Goal: Task Accomplishment & Management: Use online tool/utility

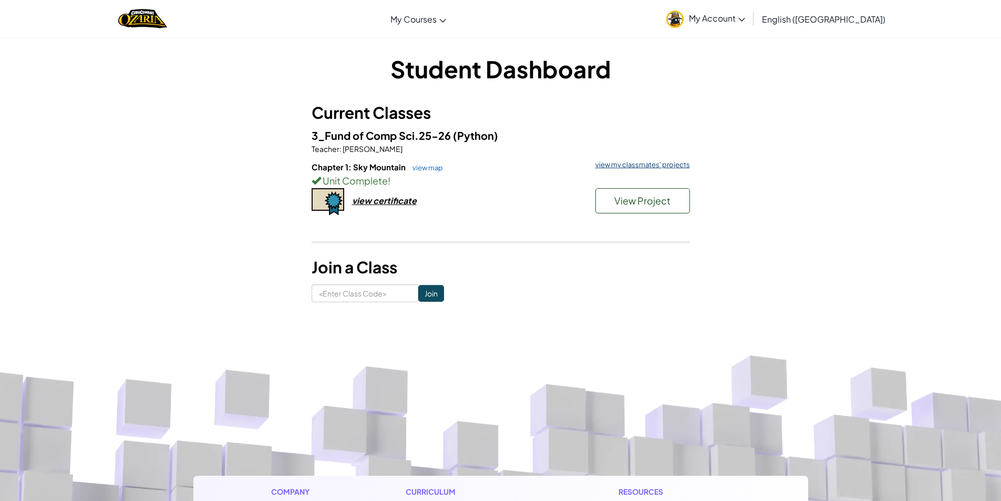
click at [612, 165] on link "view my classmates' projects" at bounding box center [640, 164] width 100 height 7
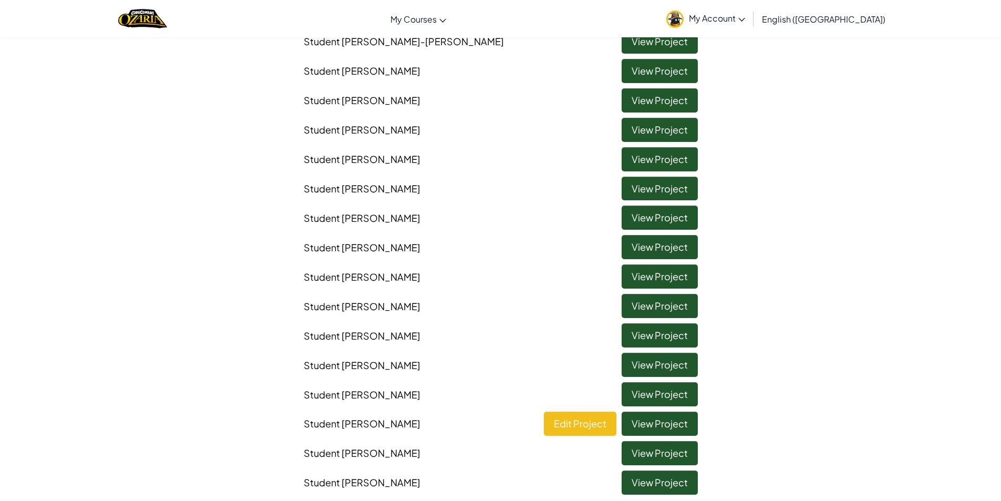
scroll to position [263, 0]
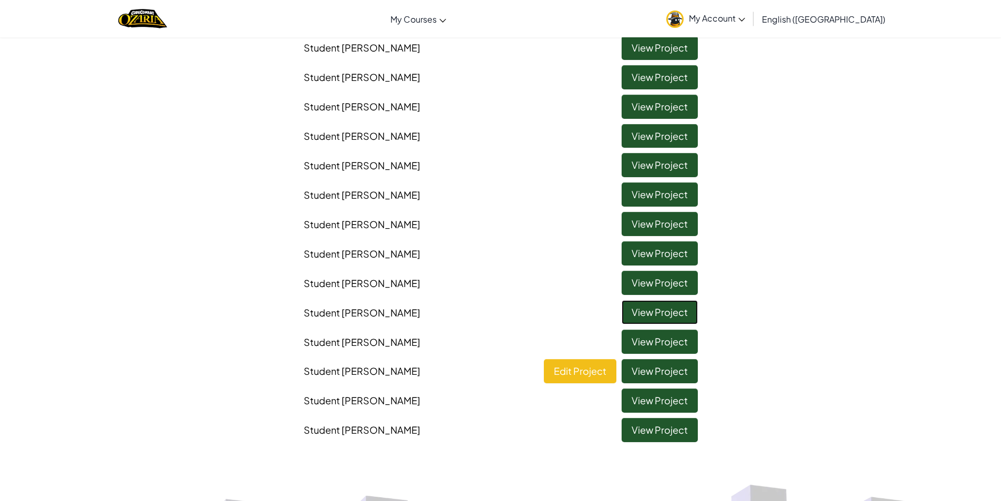
click at [676, 315] on link "View Project" at bounding box center [660, 312] width 76 height 24
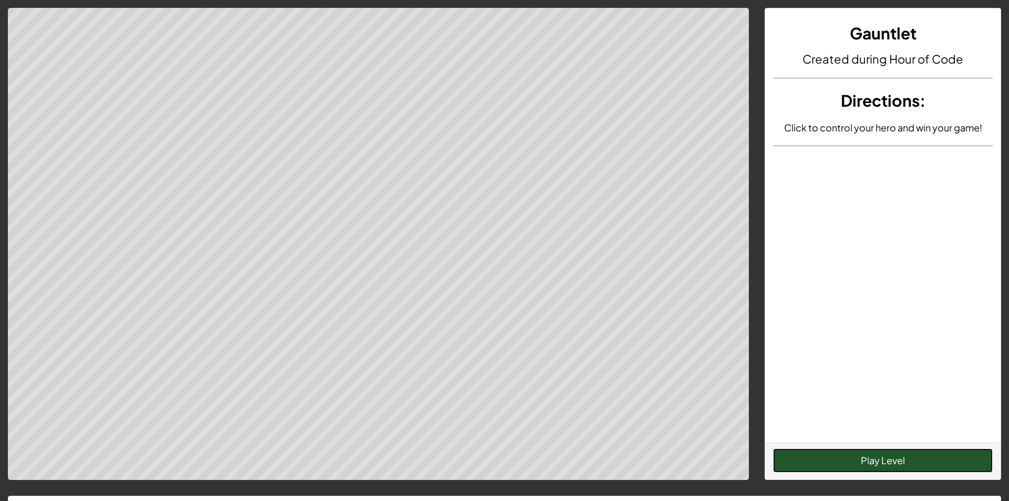
click at [863, 464] on button "Play Level" at bounding box center [883, 460] width 220 height 24
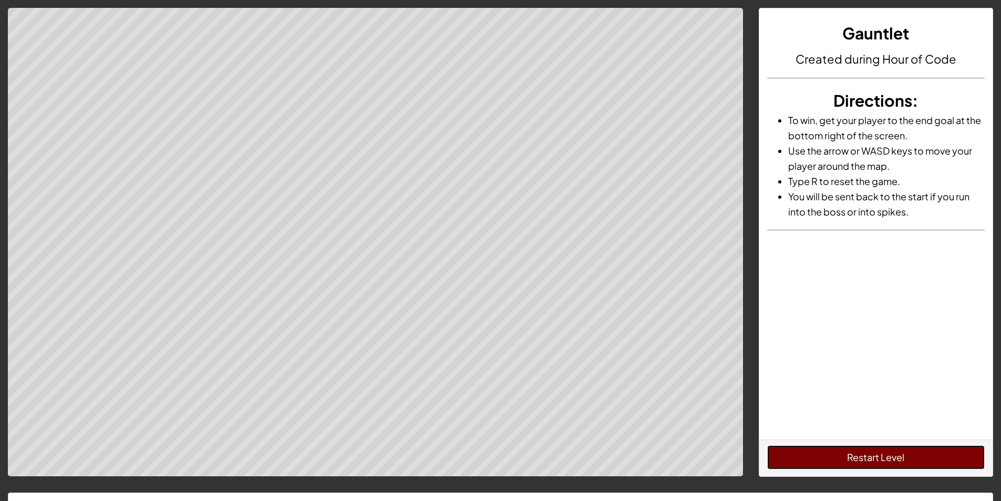
click at [861, 457] on button "Restart Level" at bounding box center [876, 457] width 218 height 24
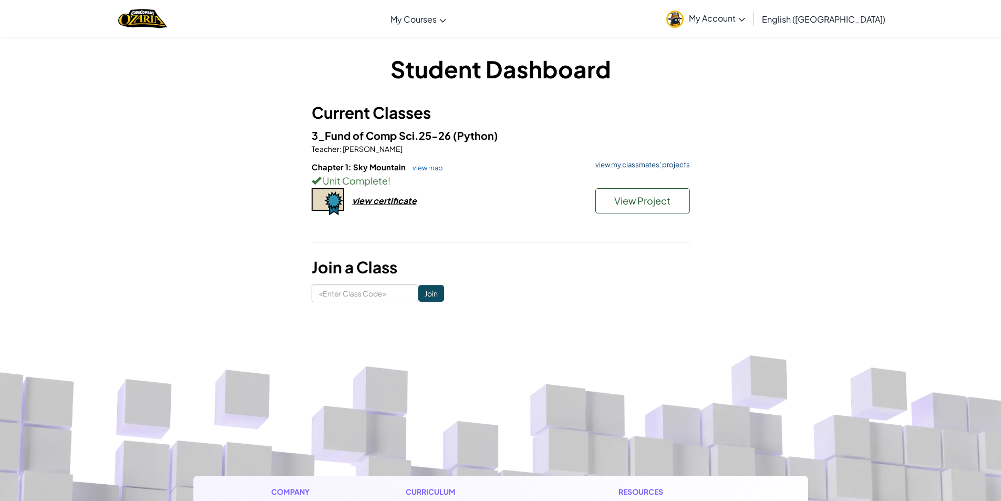
click at [610, 162] on link "view my classmates' projects" at bounding box center [640, 164] width 100 height 7
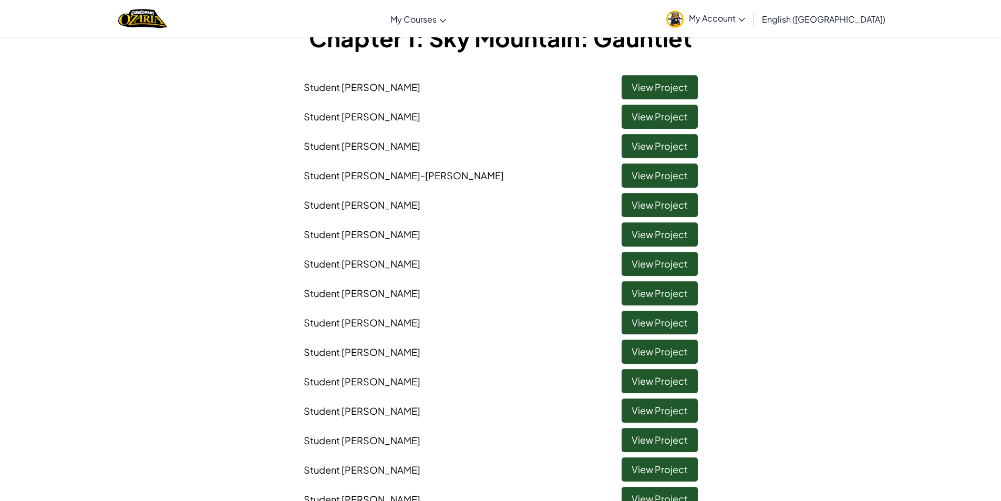
scroll to position [210, 0]
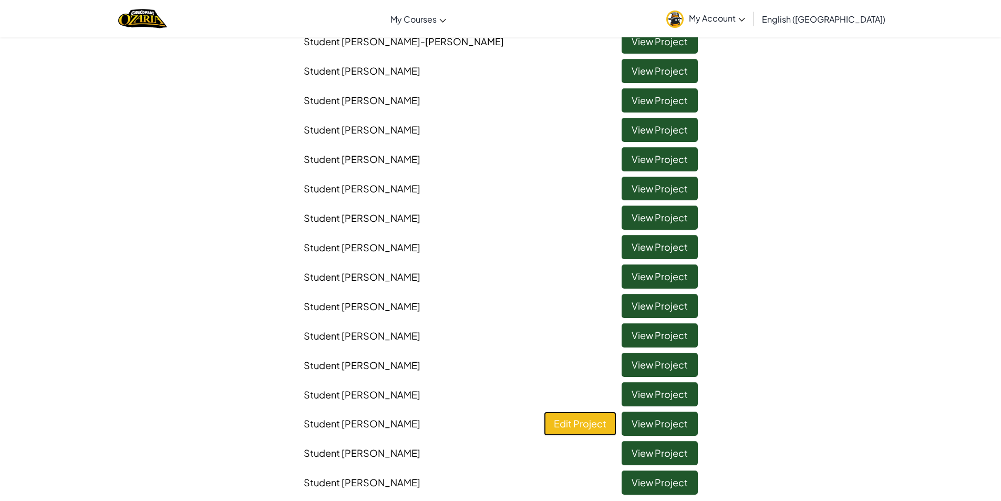
click at [592, 427] on link "Edit Project" at bounding box center [580, 423] width 73 height 24
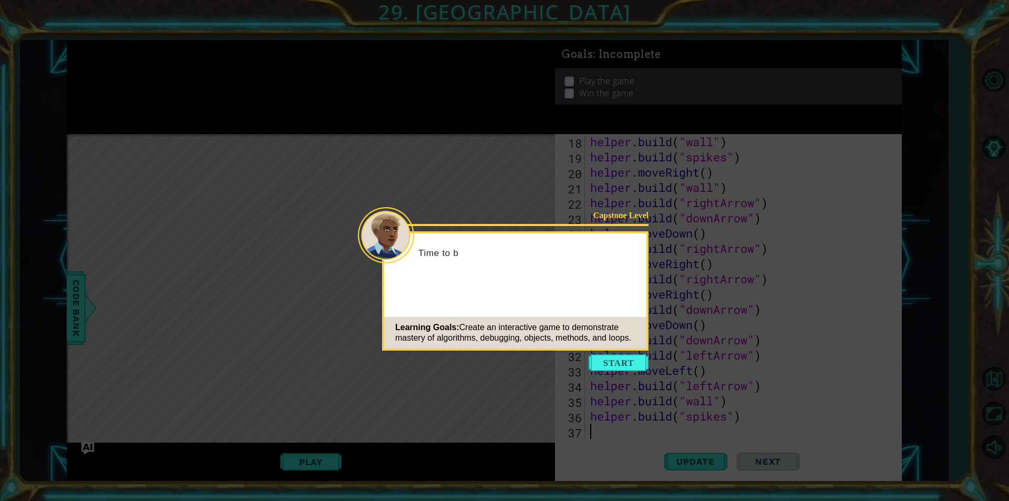
scroll to position [274, 0]
drag, startPoint x: 605, startPoint y: 365, endPoint x: 614, endPoint y: 373, distance: 11.2
click at [605, 365] on button "Start" at bounding box center [619, 362] width 60 height 17
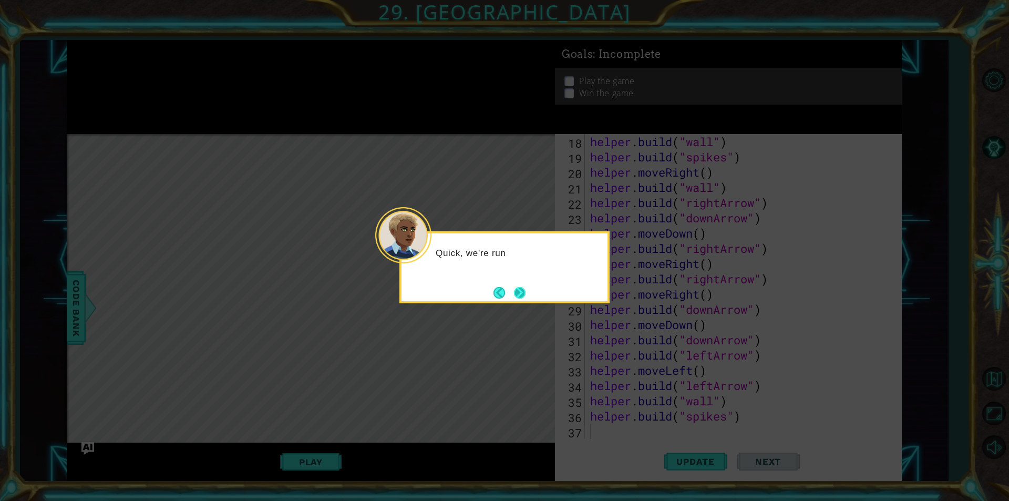
click at [520, 288] on button "Next" at bounding box center [520, 293] width 12 height 12
click at [521, 293] on button "Next" at bounding box center [520, 293] width 12 height 12
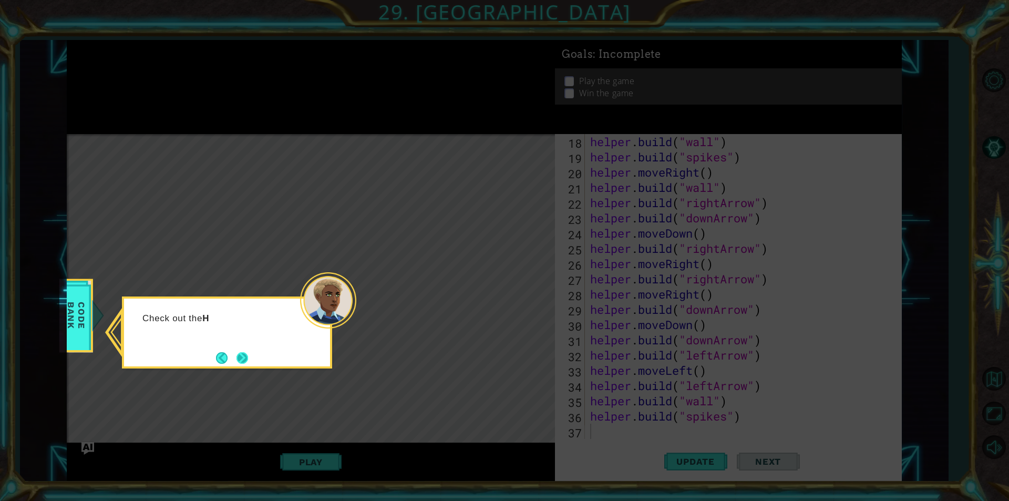
click at [240, 355] on button "Next" at bounding box center [242, 358] width 12 height 12
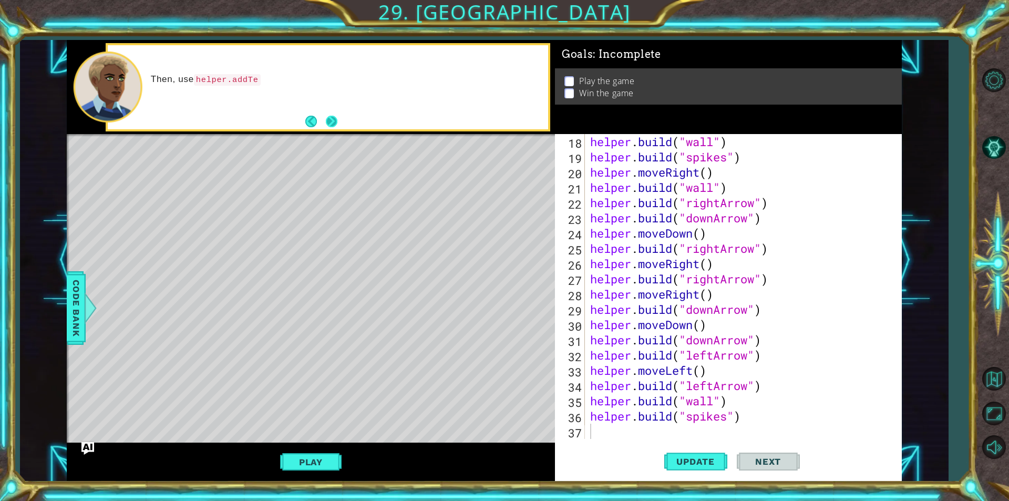
click at [328, 123] on button "Next" at bounding box center [332, 122] width 12 height 12
click at [330, 124] on button "Next" at bounding box center [332, 122] width 12 height 12
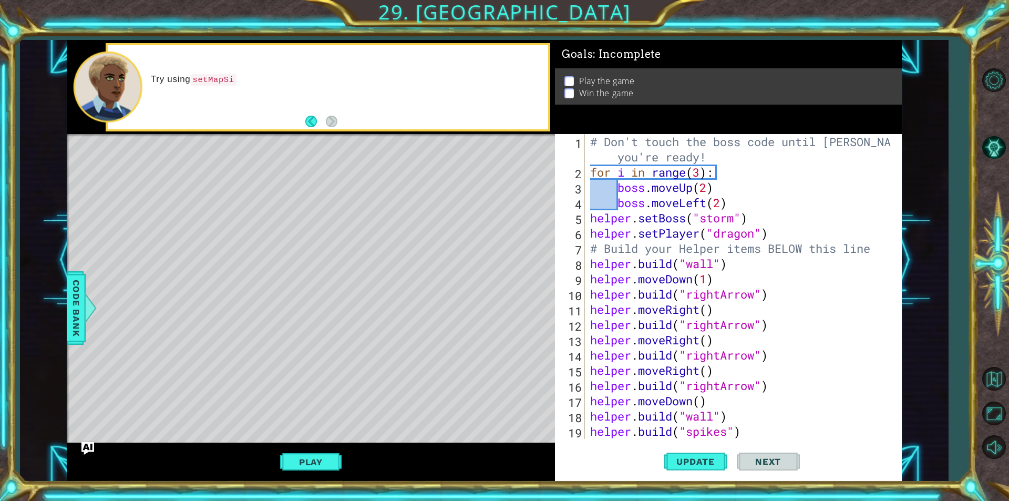
scroll to position [0, 0]
click at [756, 234] on div "# Don't touch the boss code until [PERSON_NAME] says you're ready! for i in ran…" at bounding box center [742, 309] width 308 height 351
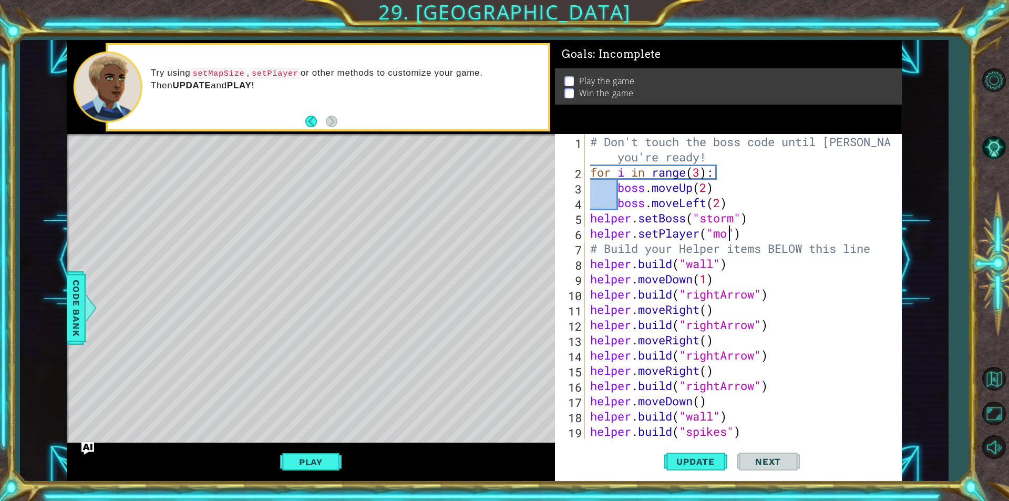
scroll to position [0, 7]
click at [678, 468] on button "Update" at bounding box center [695, 461] width 63 height 35
click at [693, 462] on span "Update" at bounding box center [695, 461] width 59 height 11
click at [332, 459] on button "Play" at bounding box center [310, 462] width 61 height 20
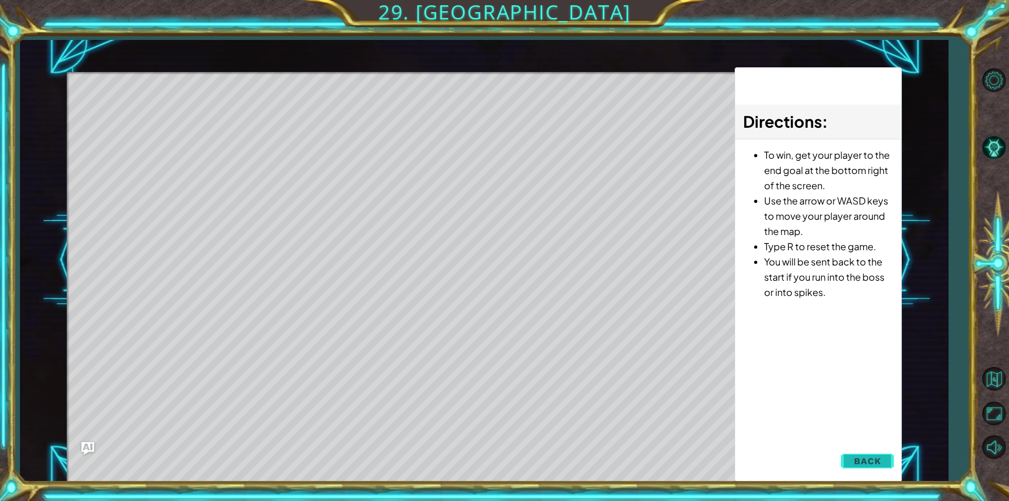
click at [848, 451] on button "Back" at bounding box center [867, 460] width 53 height 21
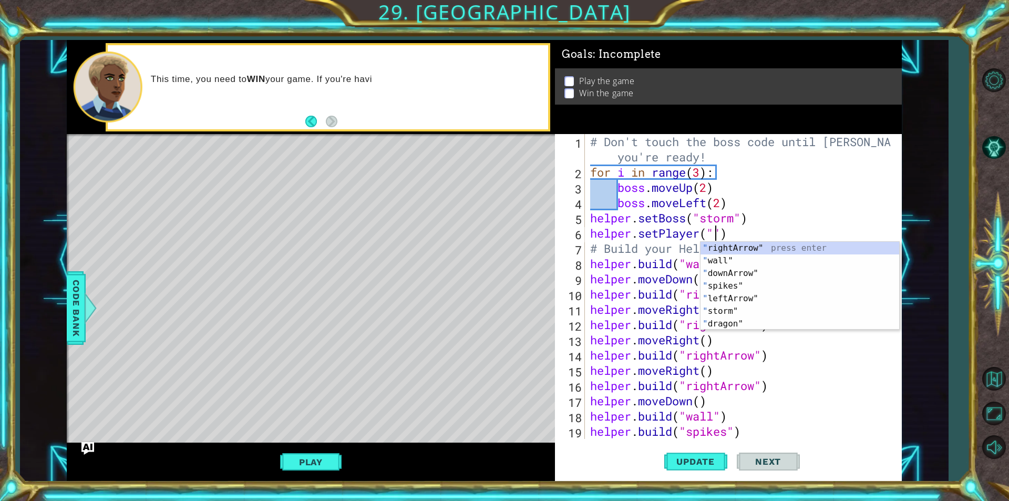
scroll to position [0, 6]
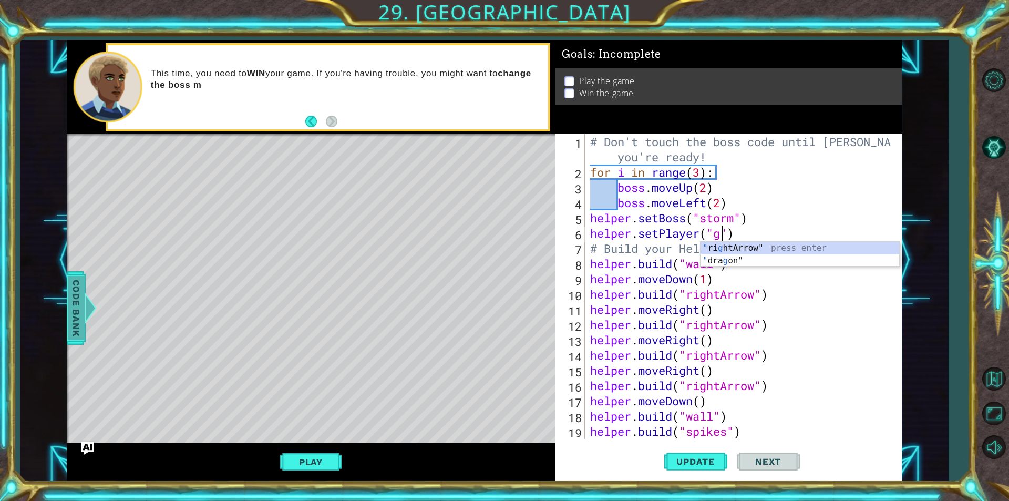
type textarea "helper.setPlayer("g")"
click at [80, 307] on div "Code Bank" at bounding box center [76, 308] width 19 height 74
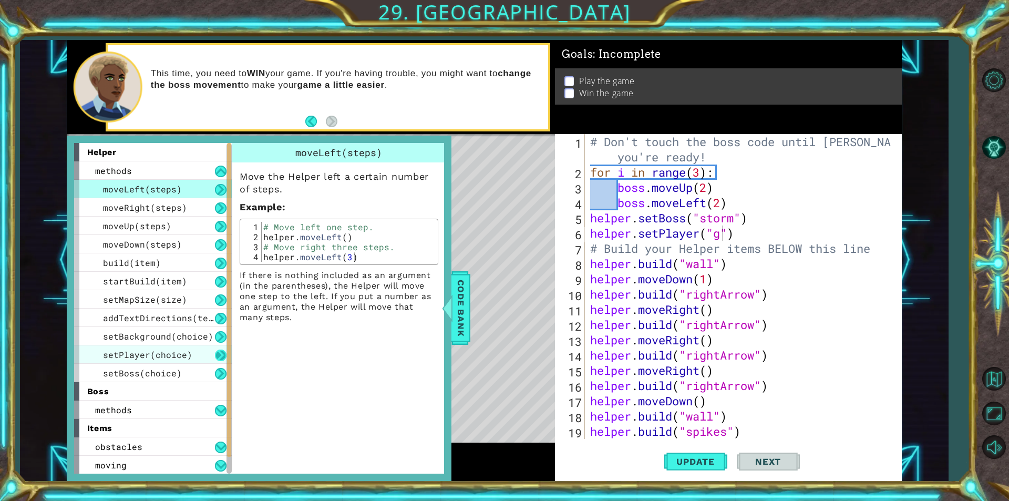
click at [217, 354] on button at bounding box center [221, 355] width 12 height 12
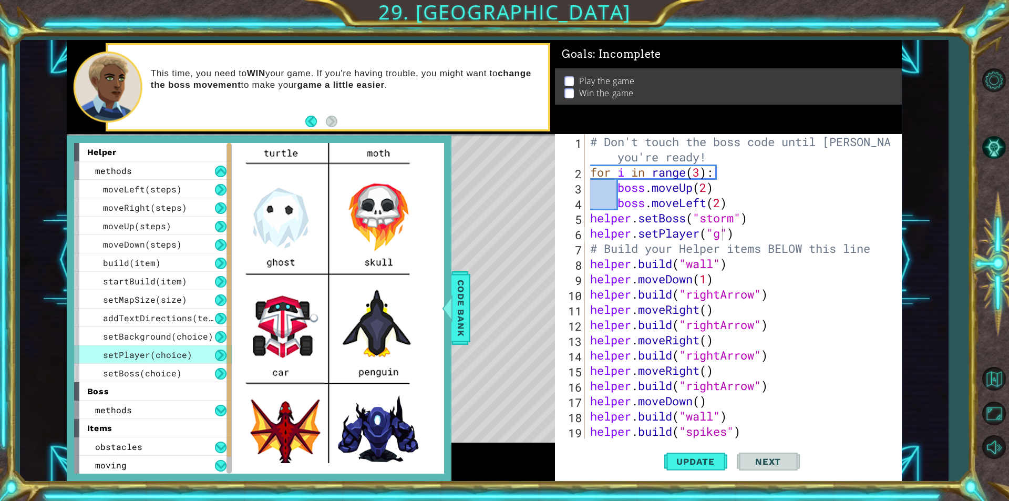
scroll to position [158, 0]
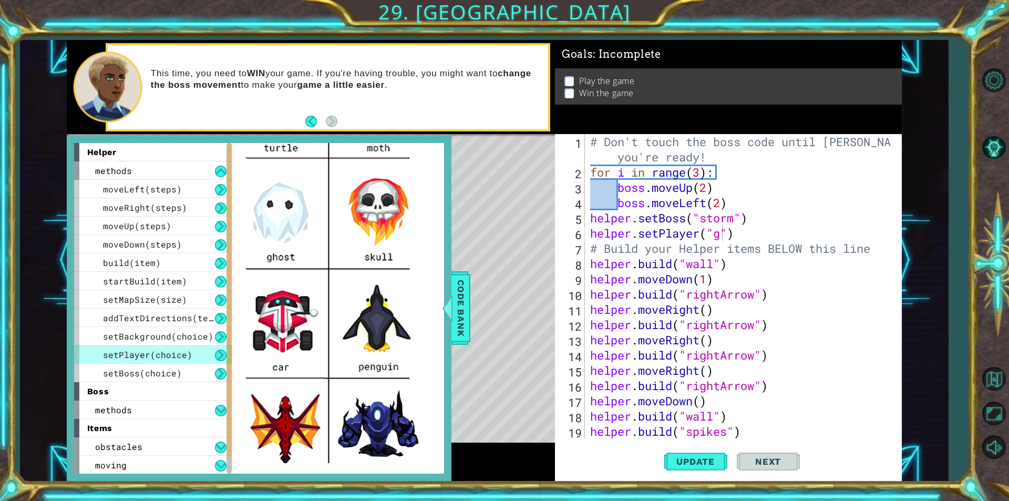
click at [215, 349] on button at bounding box center [221, 355] width 12 height 12
click at [723, 234] on div "# Don't touch the boss code until [PERSON_NAME] says you're ready! for i in ran…" at bounding box center [742, 309] width 308 height 351
click at [713, 457] on span "Update" at bounding box center [695, 461] width 59 height 11
click at [460, 320] on span "Code Bank" at bounding box center [460, 308] width 17 height 64
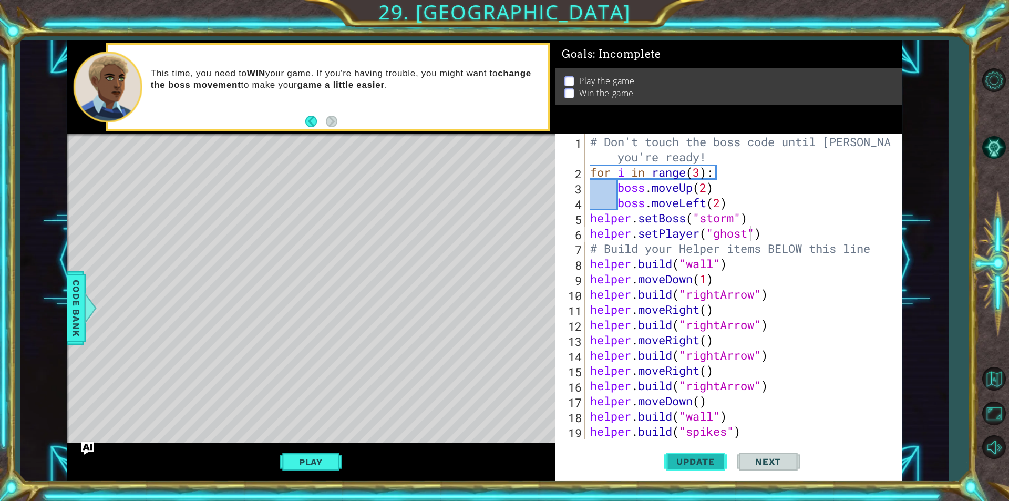
click at [720, 462] on span "Update" at bounding box center [695, 461] width 59 height 11
click at [310, 462] on button "Play" at bounding box center [310, 462] width 61 height 20
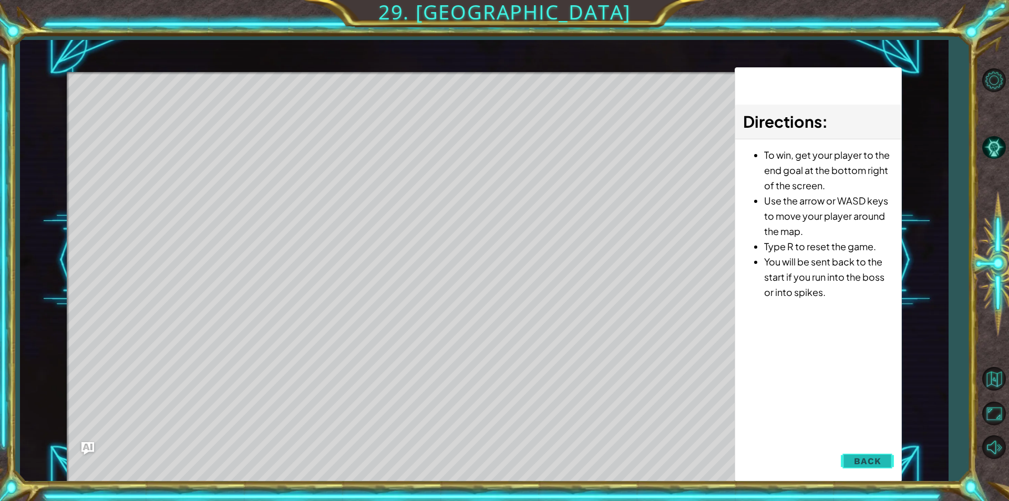
click at [868, 465] on span "Back" at bounding box center [867, 461] width 27 height 11
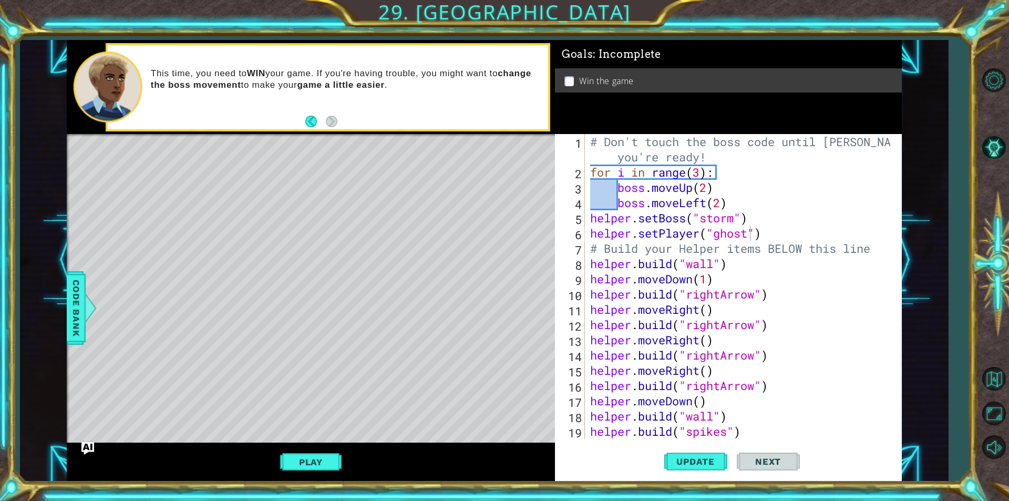
type textarea "boss.moveLeft(2)"
click at [732, 209] on div "# Don't touch the boss code until [PERSON_NAME] says you're ready! for i in ran…" at bounding box center [742, 309] width 308 height 351
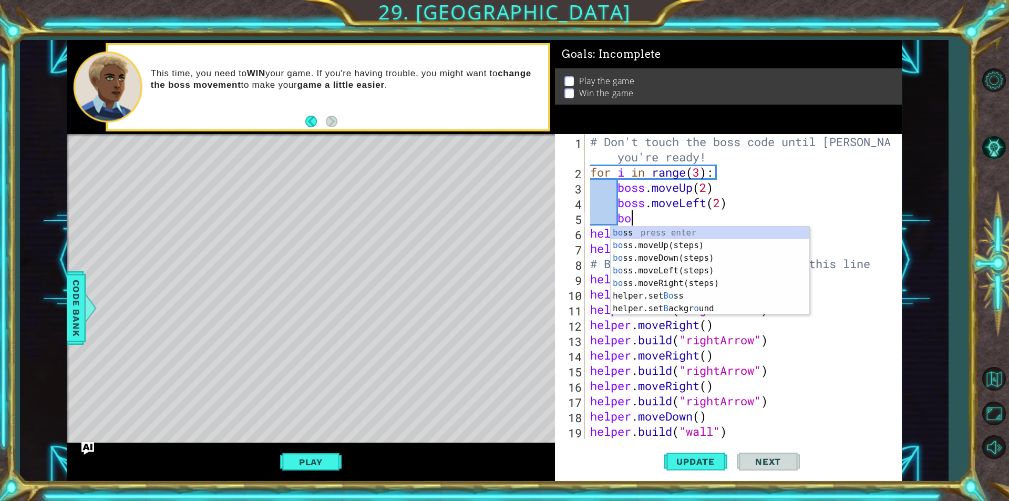
scroll to position [0, 2]
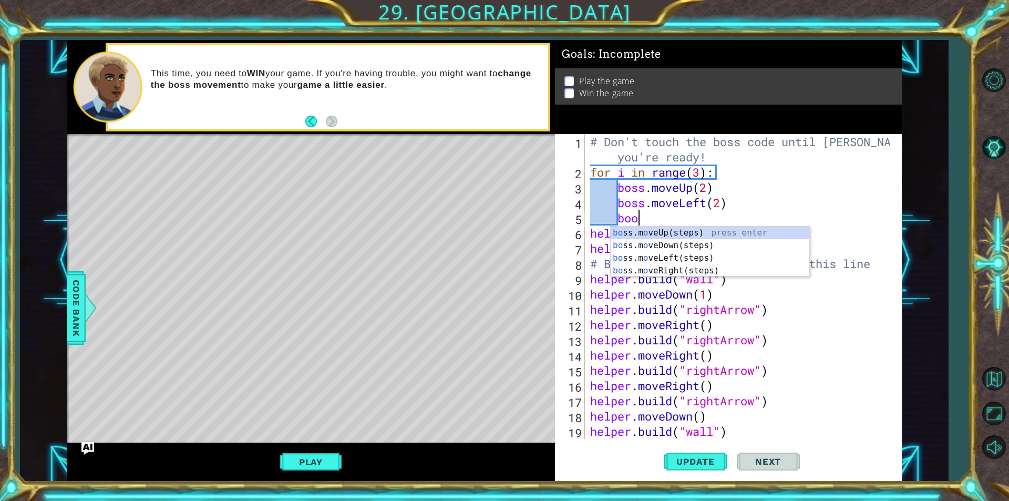
type textarea "boos"
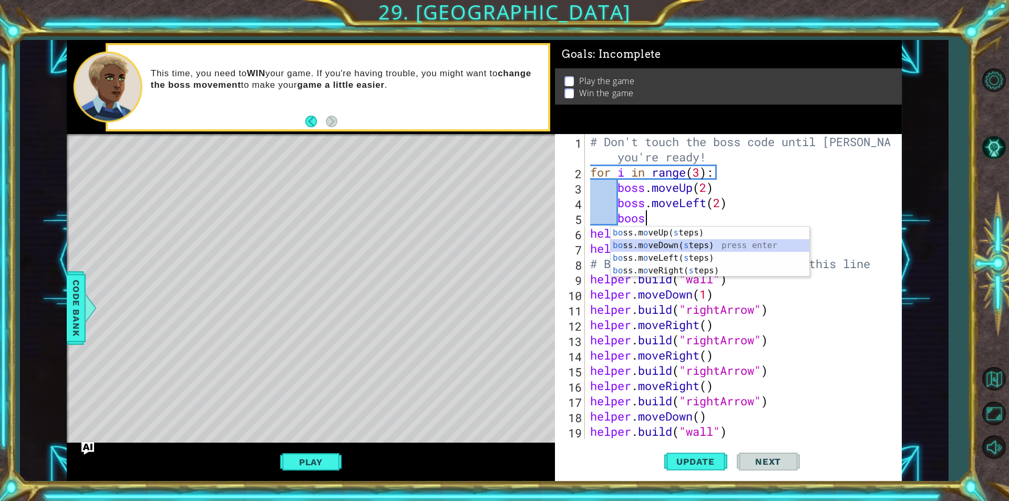
click at [691, 248] on div "bo ss.m o veUp( s teps) press enter bo ss.m o veDown( s teps) press enter bo ss…" at bounding box center [710, 265] width 199 height 76
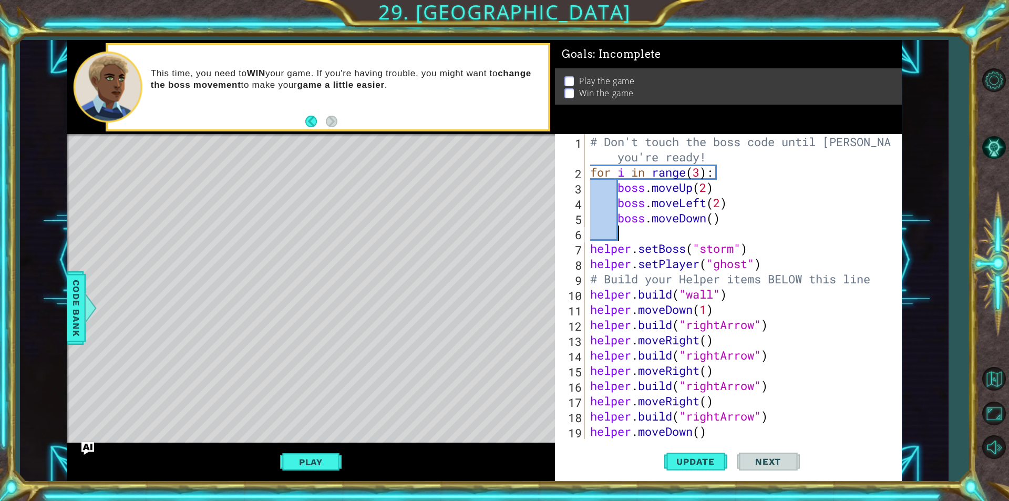
click at [715, 219] on div "# Don't touch the boss code until [PERSON_NAME] says you're ready! for i in ran…" at bounding box center [742, 309] width 308 height 351
type textarea "boss.moveDown(3)"
click at [651, 234] on div "# Don't touch the boss code until [PERSON_NAME] says you're ready! for i in ran…" at bounding box center [742, 309] width 308 height 351
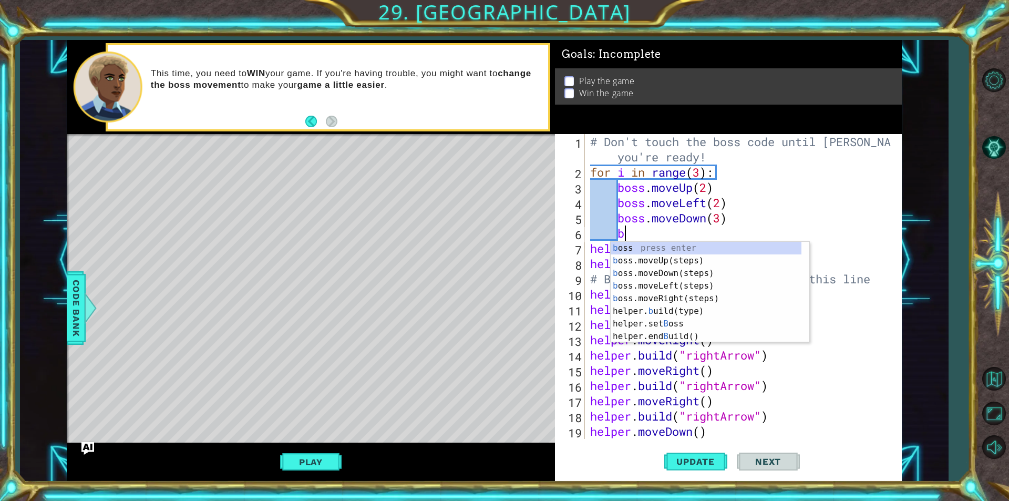
type textarea "bo"
click at [668, 299] on div "bo ss press enter bo ss.moveUp(steps) press enter bo ss.moveDown(steps) press e…" at bounding box center [710, 299] width 199 height 114
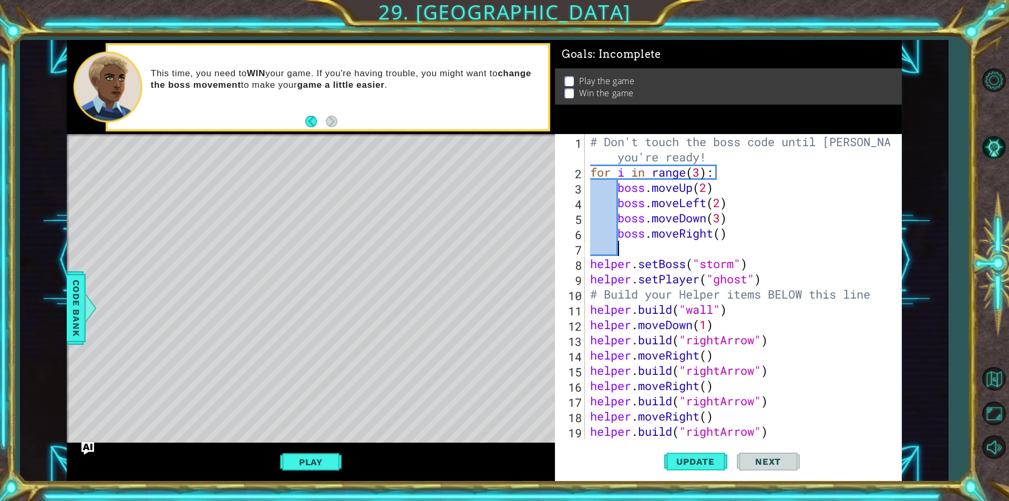
scroll to position [0, 1]
click at [720, 239] on div "# Don't touch the boss code until [PERSON_NAME] says you're ready! for i in ran…" at bounding box center [742, 309] width 308 height 351
click at [687, 462] on span "Update" at bounding box center [695, 461] width 59 height 11
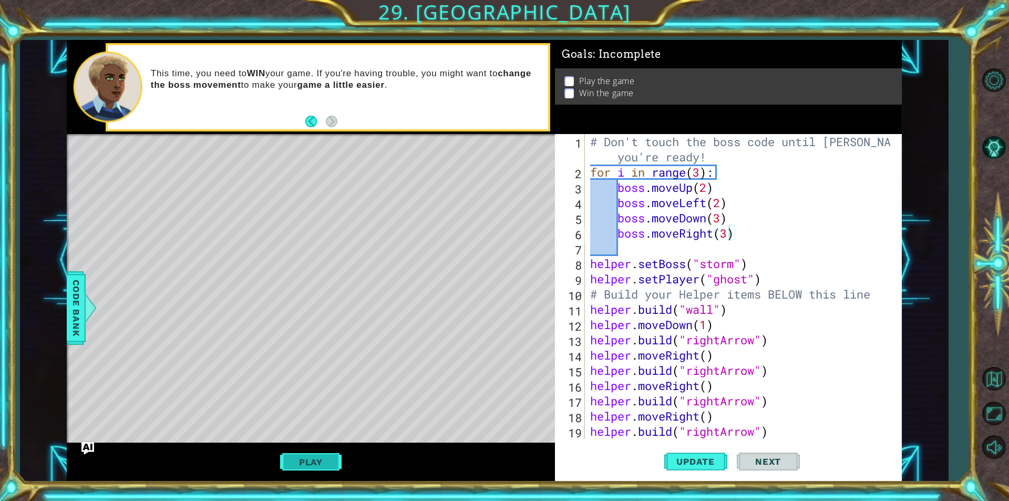
click at [319, 459] on button "Play" at bounding box center [310, 462] width 61 height 20
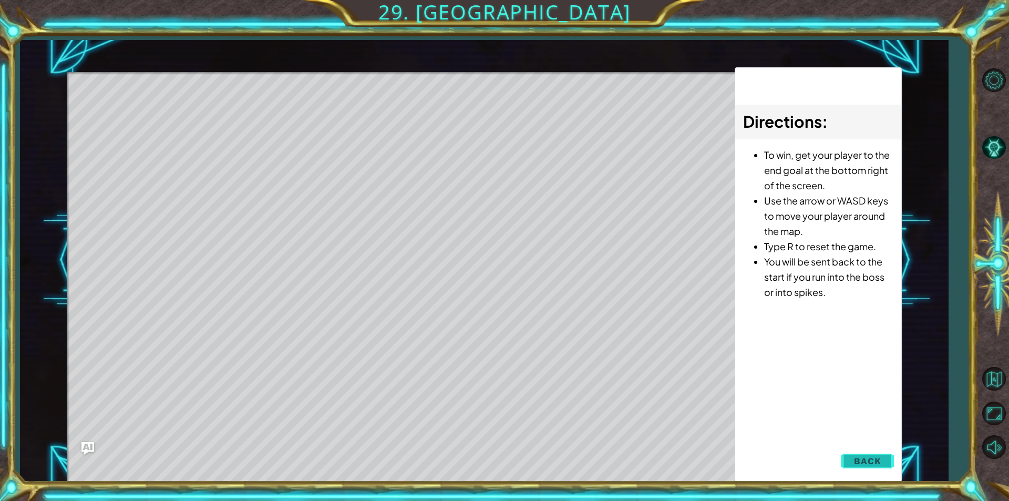
click at [869, 462] on span "Back" at bounding box center [867, 461] width 27 height 11
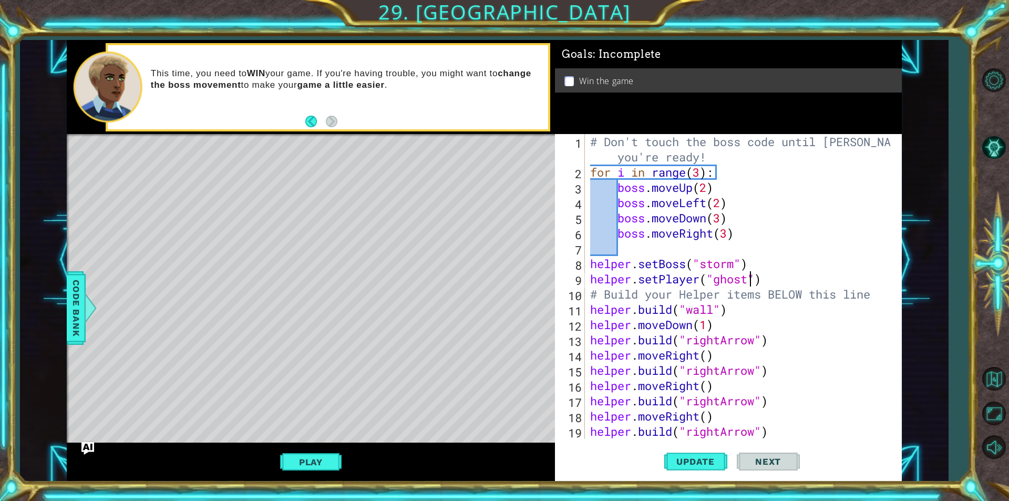
click at [747, 282] on div "# Don't touch the boss code until [PERSON_NAME] says you're ready! for i in ran…" at bounding box center [742, 309] width 308 height 351
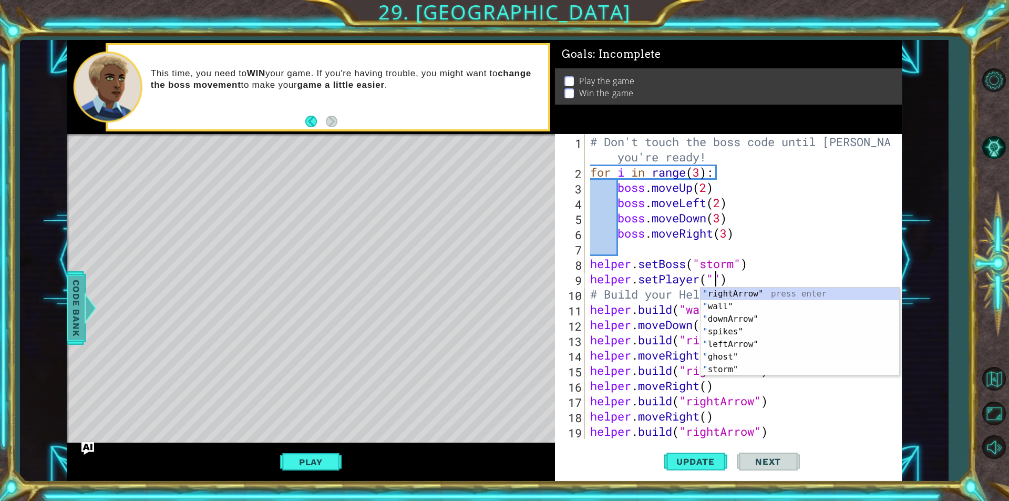
click at [71, 304] on span "Code Bank" at bounding box center [76, 308] width 17 height 64
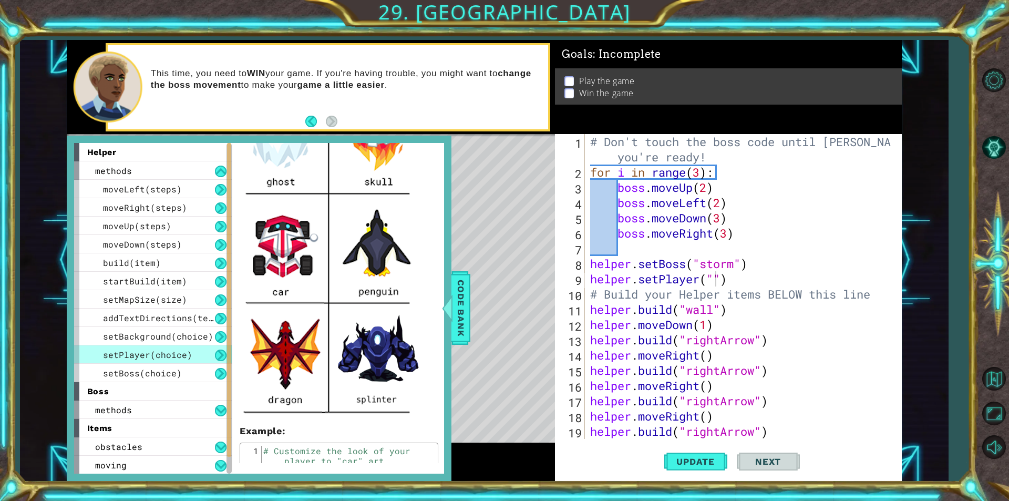
scroll to position [263, 0]
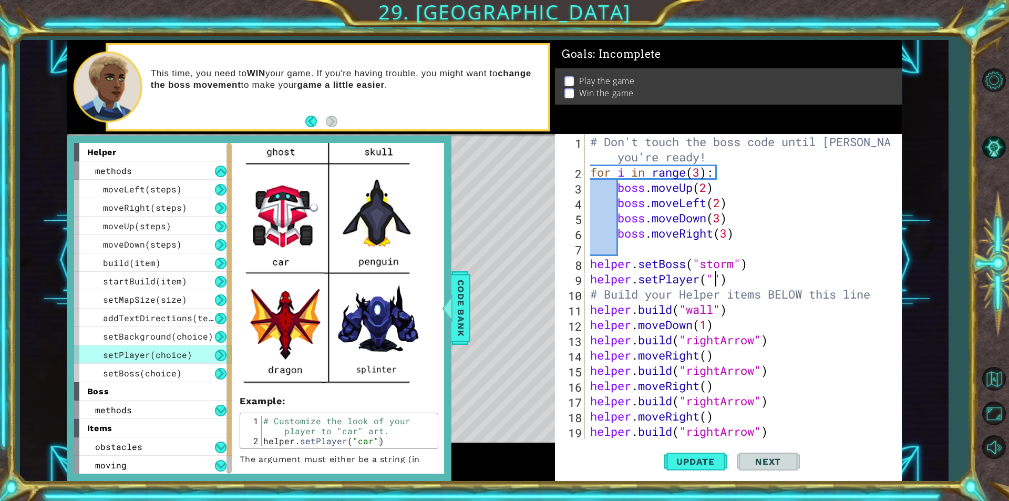
click at [713, 281] on div "# Don't touch the boss code until [PERSON_NAME] says you're ready! for i in ran…" at bounding box center [742, 309] width 308 height 351
click at [716, 283] on div "# Don't touch the boss code until [PERSON_NAME] says you're ready! for i in ran…" at bounding box center [742, 309] width 308 height 351
type textarea "helper.setPlayer("dragon")"
click at [683, 463] on span "Update" at bounding box center [695, 461] width 59 height 11
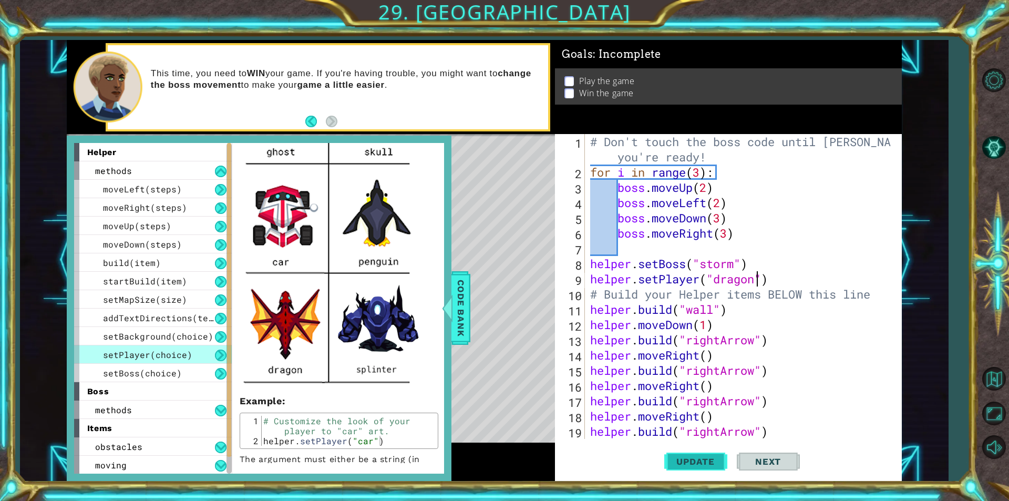
click at [683, 463] on span "Update" at bounding box center [695, 461] width 59 height 11
click at [437, 330] on div "Customize the look of your player. You can use one of the following choices: "t…" at bounding box center [338, 195] width 213 height 591
click at [452, 329] on div "Code Bank" at bounding box center [460, 308] width 19 height 74
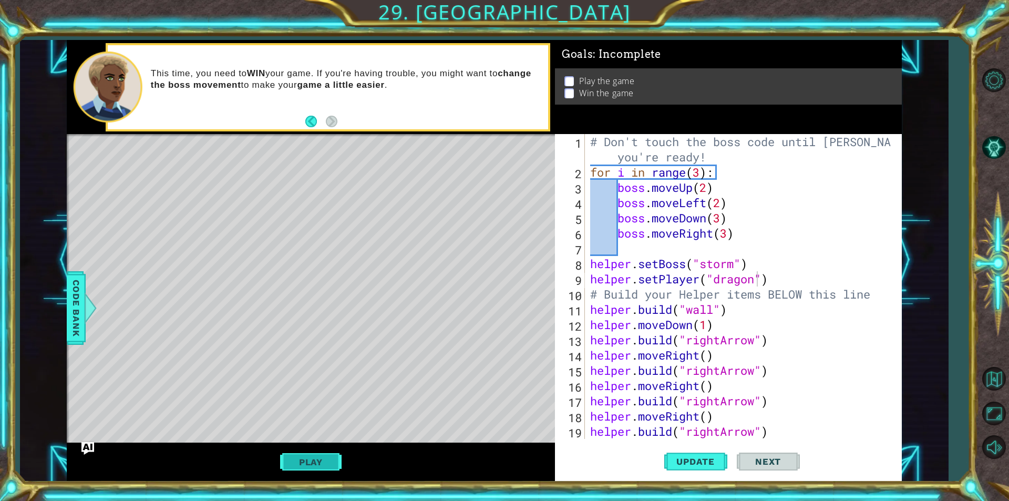
click at [300, 467] on button "Play" at bounding box center [310, 462] width 61 height 20
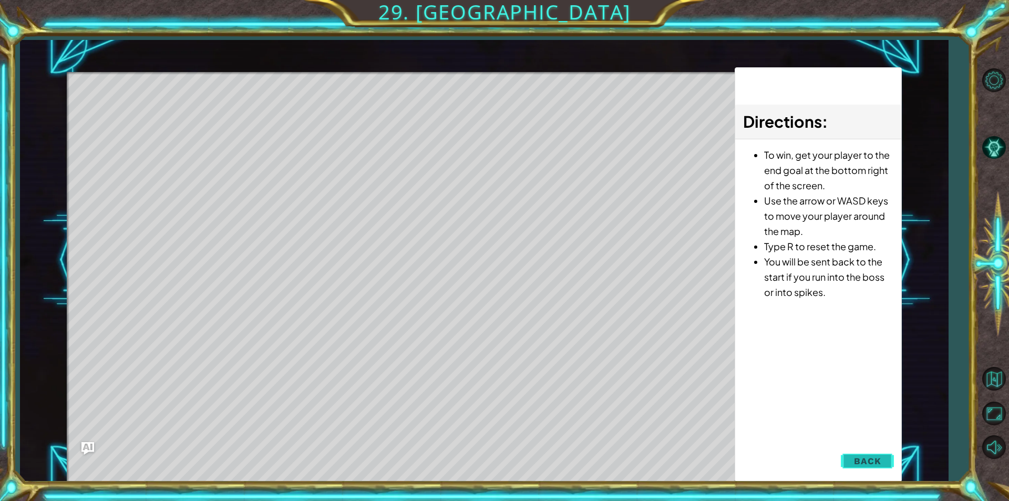
click at [888, 454] on button "Back" at bounding box center [867, 460] width 53 height 21
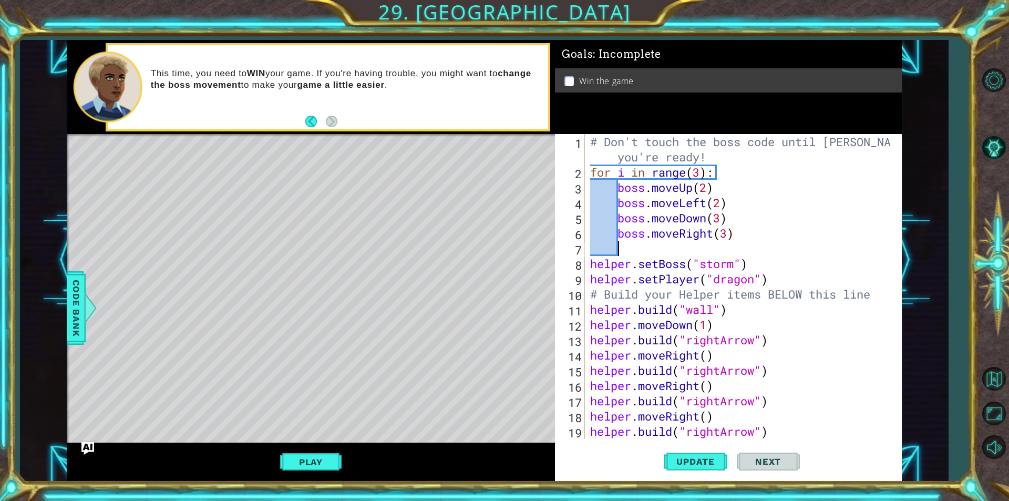
scroll to position [0, 1]
click at [644, 255] on div "# Don't touch the boss code until [PERSON_NAME] says you're ready! for i in ran…" at bounding box center [742, 309] width 308 height 351
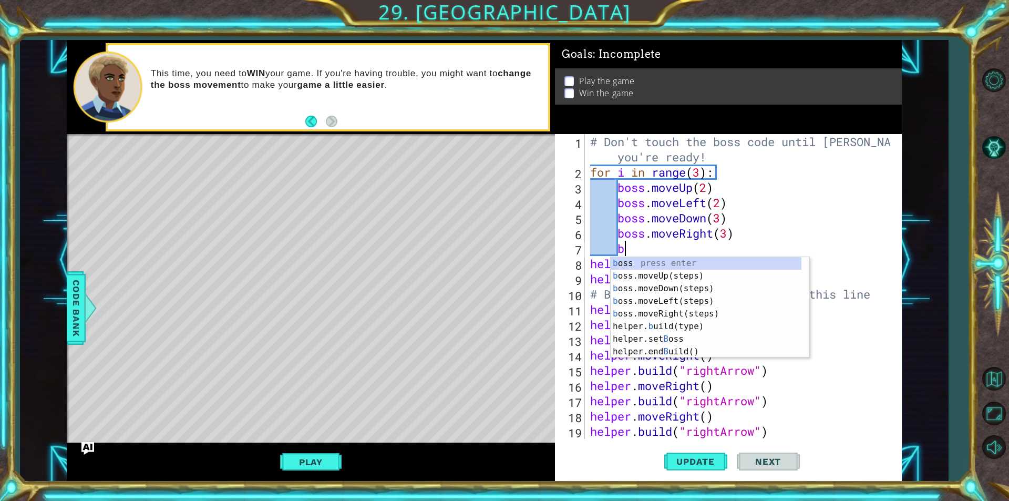
type textarea "bo"
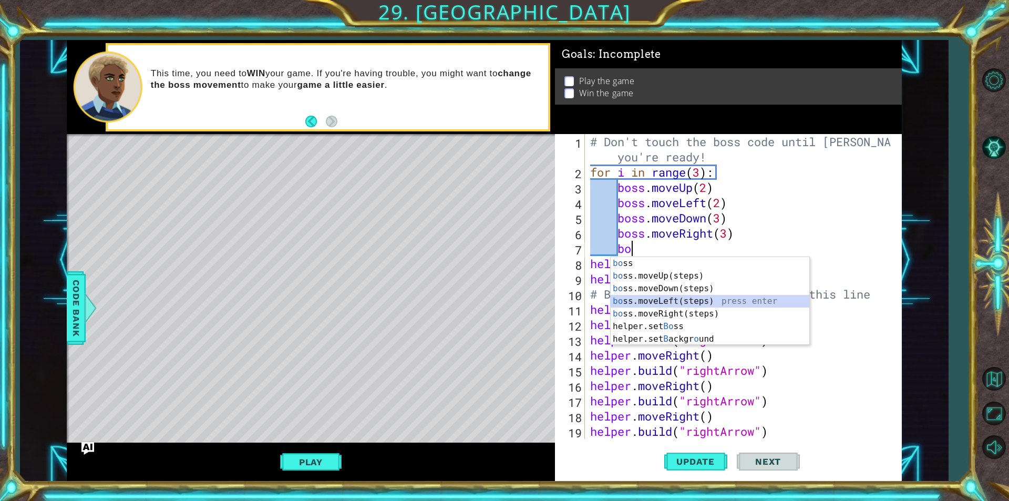
click at [681, 302] on div "bo ss press enter bo ss.moveUp(steps) press enter bo ss.moveDown(steps) press e…" at bounding box center [710, 314] width 199 height 114
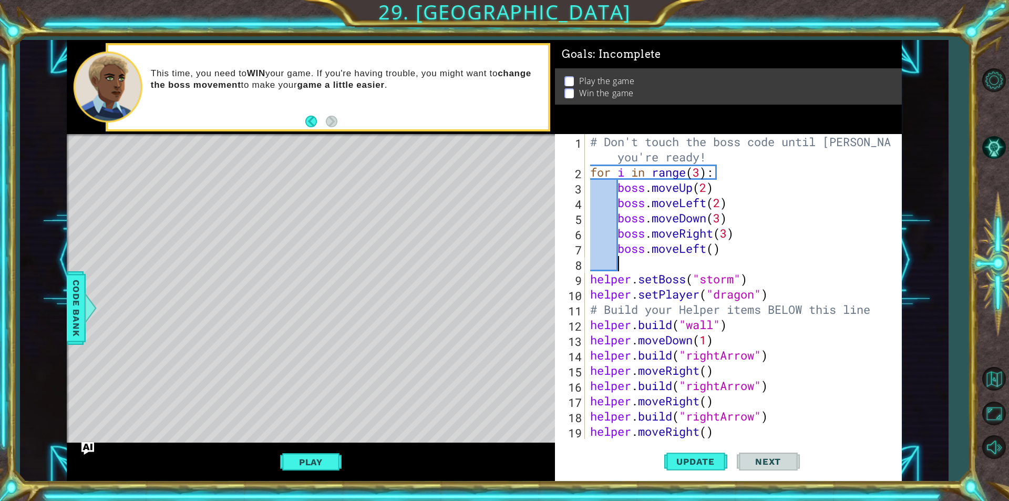
click at [713, 251] on div "# Don't touch the boss code until [PERSON_NAME] says you're ready! for i in ran…" at bounding box center [742, 309] width 308 height 351
type textarea "boss.moveLeft(2)"
click at [645, 265] on div "# Don't touch the boss code until [PERSON_NAME] says you're ready! for i in ran…" at bounding box center [742, 309] width 308 height 351
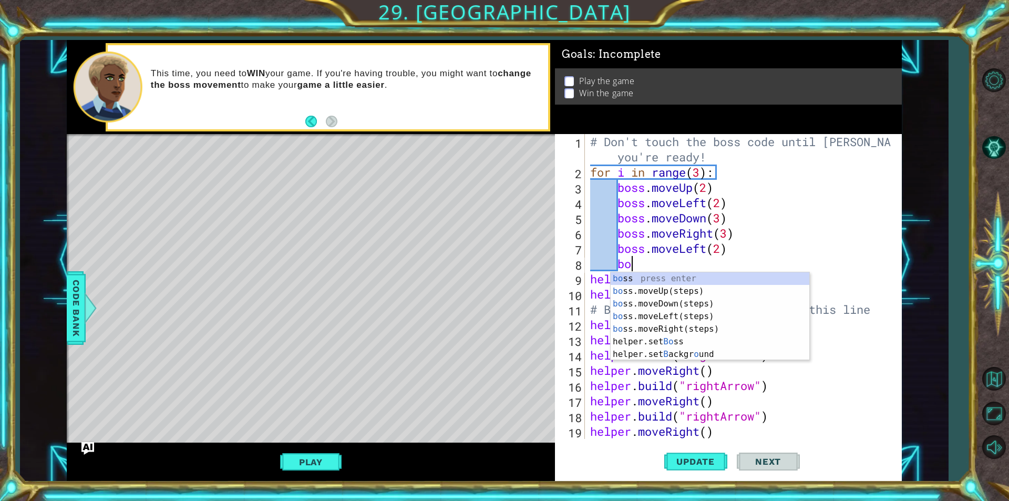
scroll to position [0, 2]
click at [671, 284] on div "bos s press enter bos s.moveUp(steps) press enter bos s.moveDown(steps) press e…" at bounding box center [710, 322] width 199 height 101
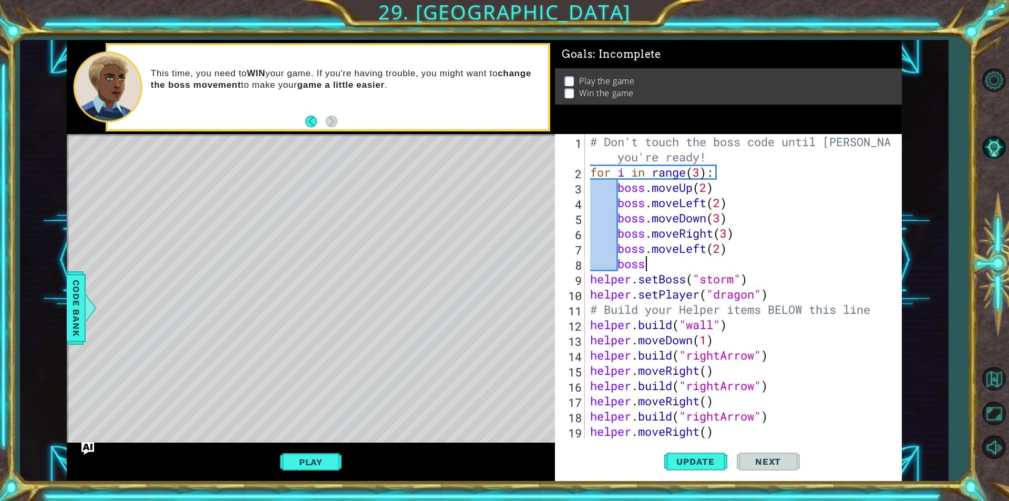
type textarea "boss."
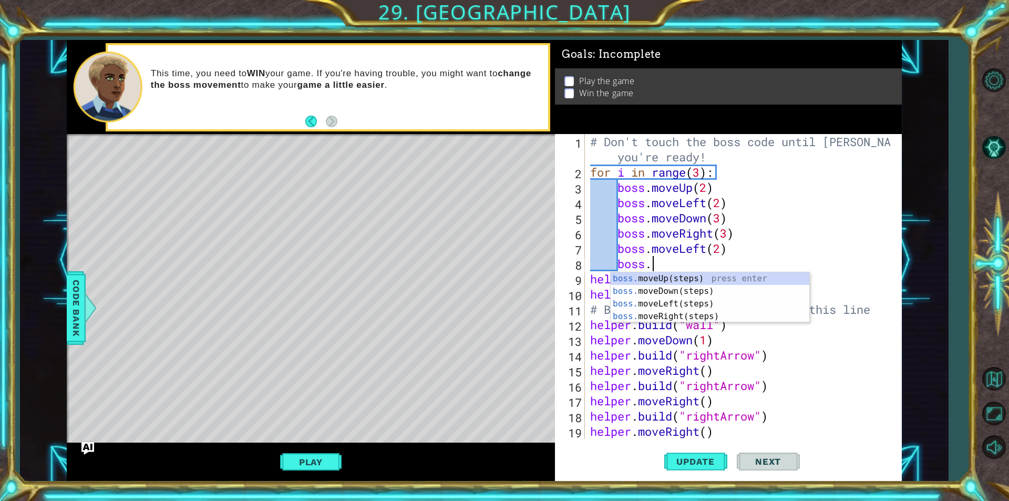
scroll to position [0, 2]
click at [678, 278] on div "boss. moveUp(steps) press enter boss. moveDown(steps) press enter boss. moveLef…" at bounding box center [710, 310] width 199 height 76
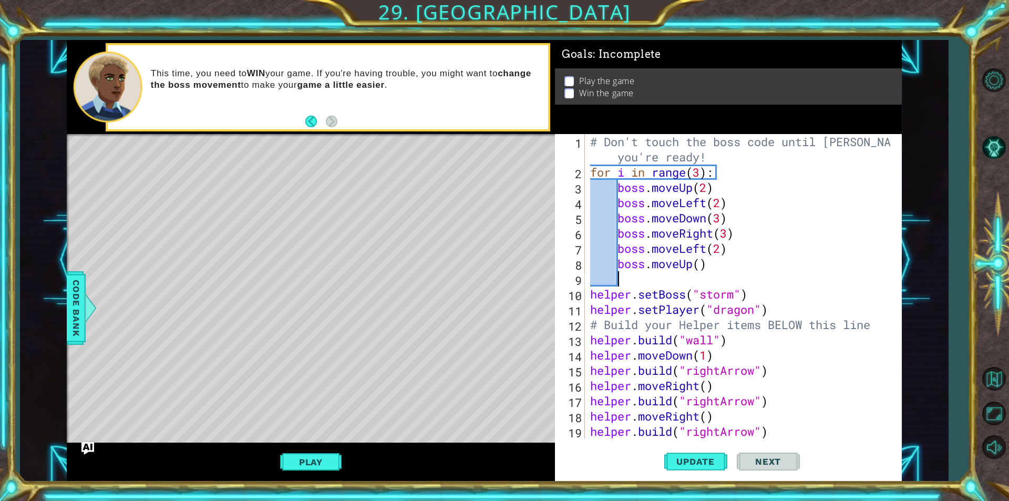
click at [702, 263] on div "# Don't touch the boss code until [PERSON_NAME] says you're ready! for i in ran…" at bounding box center [742, 309] width 308 height 351
type textarea "boss.moveUp(4)"
click at [683, 458] on span "Update" at bounding box center [695, 461] width 59 height 11
click at [715, 456] on span "Update" at bounding box center [695, 461] width 59 height 11
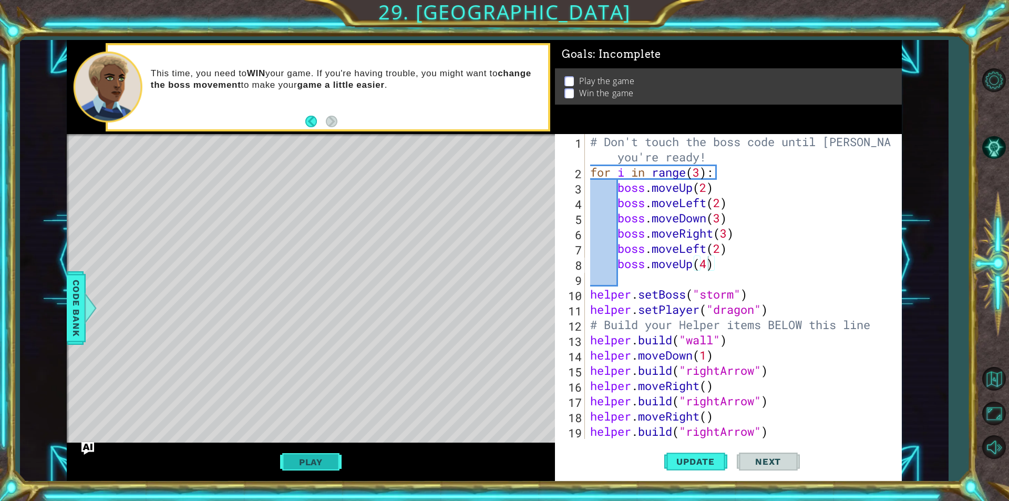
click at [324, 461] on button "Play" at bounding box center [310, 462] width 61 height 20
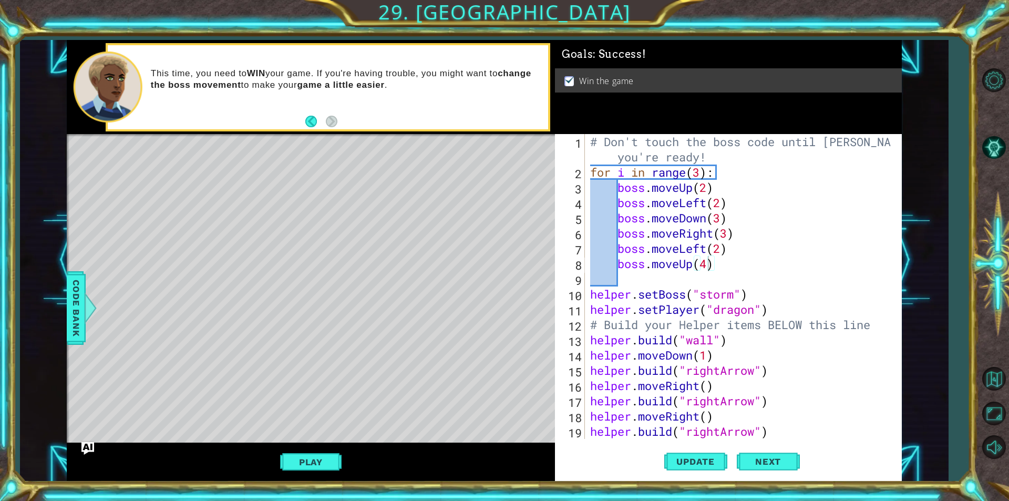
click at [645, 284] on div "# Don't touch the boss code until [PERSON_NAME] says you're ready! for i in ran…" at bounding box center [742, 309] width 308 height 351
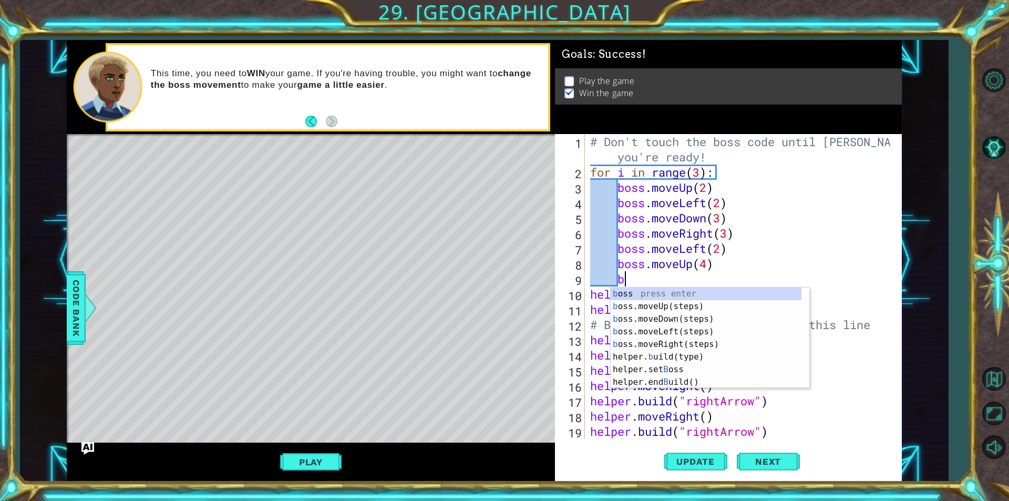
type textarea "bos"
click at [662, 330] on div "bos s press enter bos s.moveUp(steps) press enter bos s.moveDown(steps) press e…" at bounding box center [710, 337] width 199 height 101
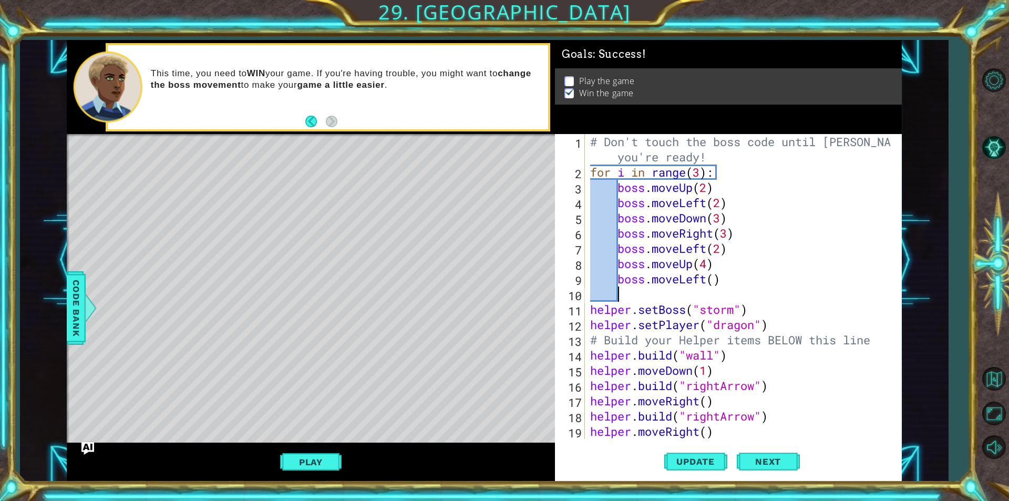
click at [712, 281] on div "# Don't touch the boss code until [PERSON_NAME] says you're ready! for i in ran…" at bounding box center [742, 309] width 308 height 351
type textarea "boss.moveLeft(6)"
click at [685, 465] on span "Update" at bounding box center [695, 461] width 59 height 11
click at [285, 471] on button "Play" at bounding box center [310, 462] width 61 height 20
